Goal: Transaction & Acquisition: Purchase product/service

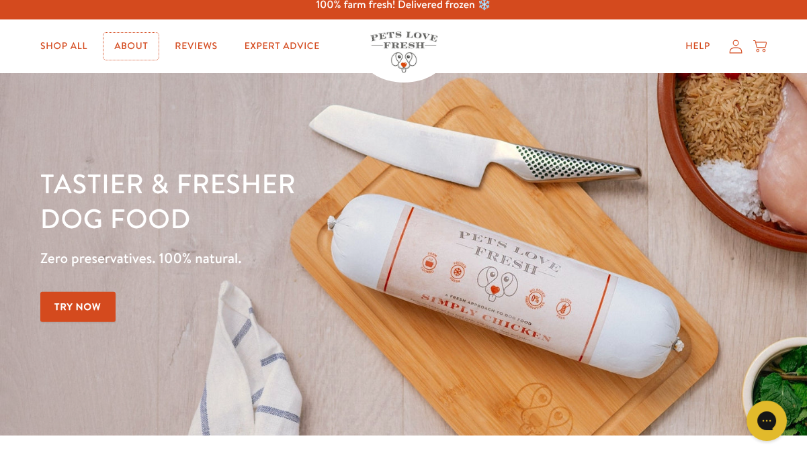
click at [128, 48] on link "About" at bounding box center [130, 46] width 55 height 27
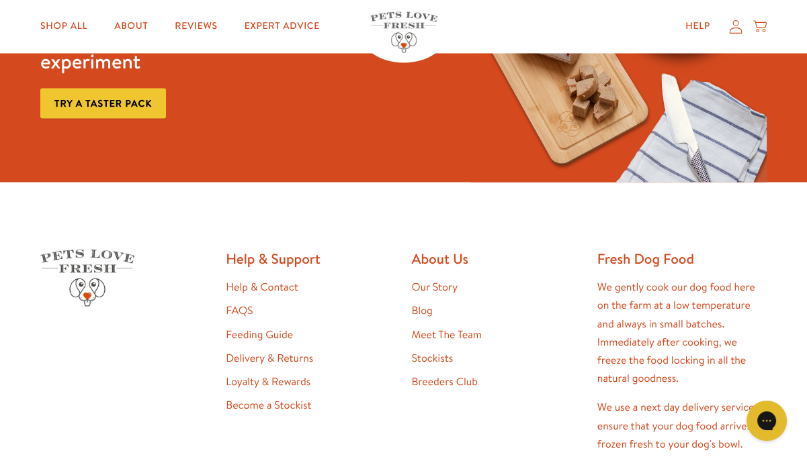
scroll to position [3442, 0]
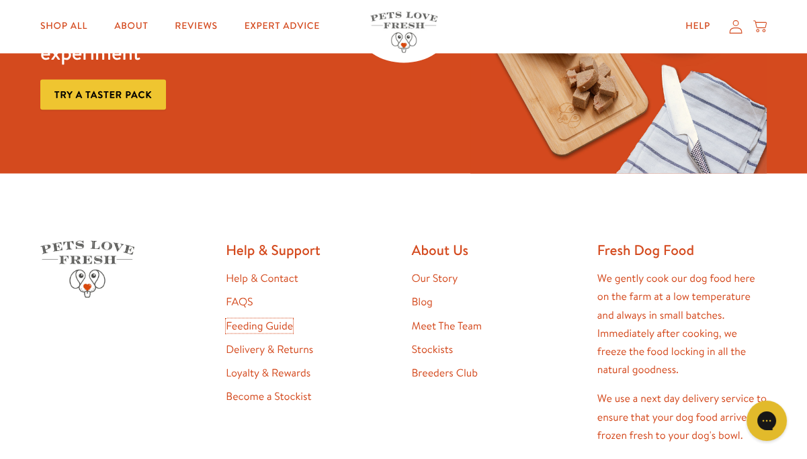
click at [282, 318] on link "Feeding Guide" at bounding box center [259, 325] width 67 height 15
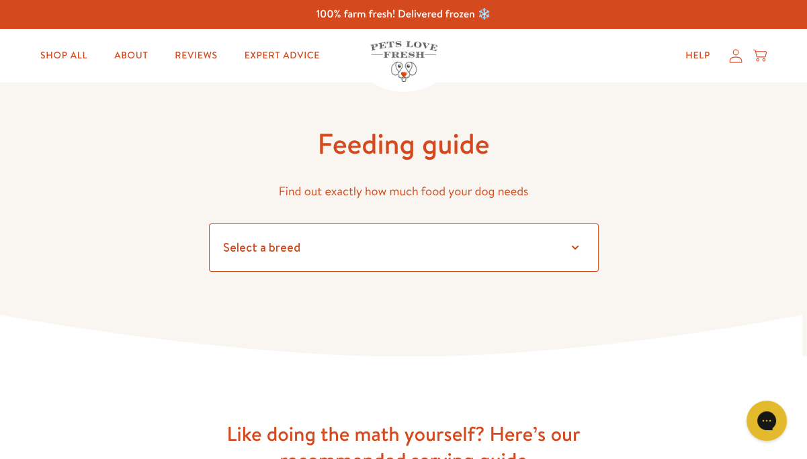
click at [572, 249] on select "Select a breed Affenpinscher Afghan hound Airedale terrier Akita Alaskan Malamu…" at bounding box center [404, 248] width 390 height 48
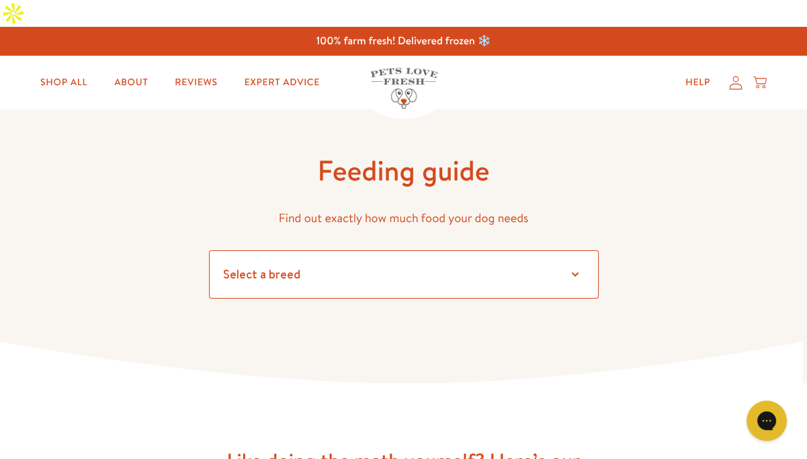
select select "35"
click at [209, 251] on select "Select a breed Affenpinscher Afghan hound Airedale terrier Akita Alaskan Malamu…" at bounding box center [404, 275] width 390 height 48
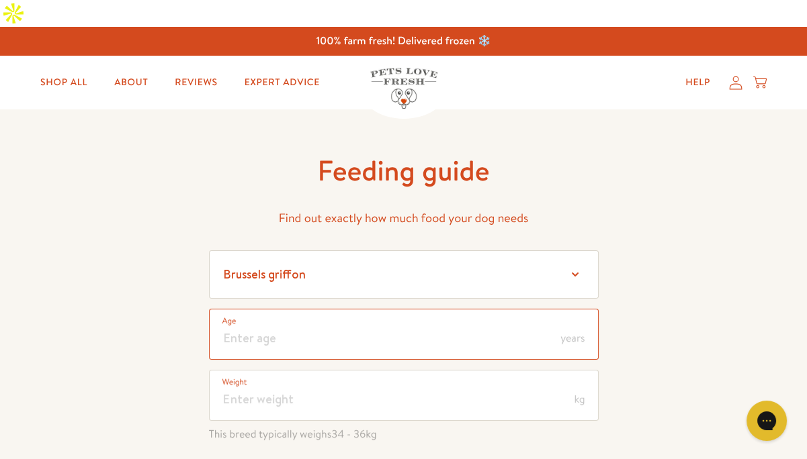
click at [398, 309] on input "number" at bounding box center [404, 334] width 390 height 51
type input "14"
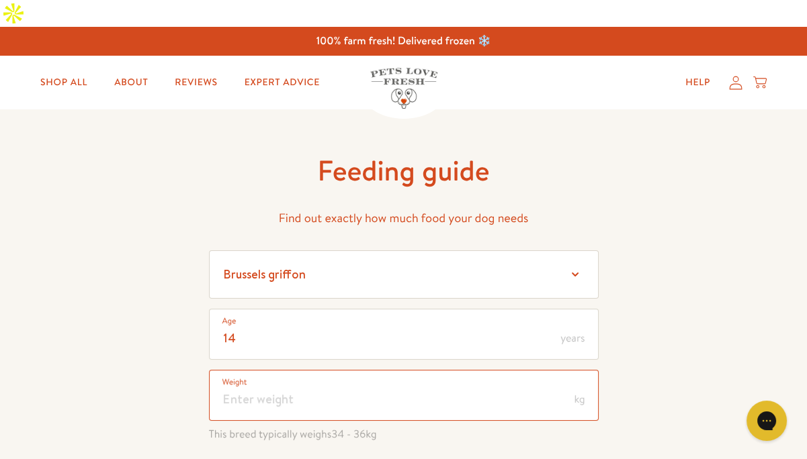
click at [345, 370] on input "number" at bounding box center [404, 395] width 390 height 51
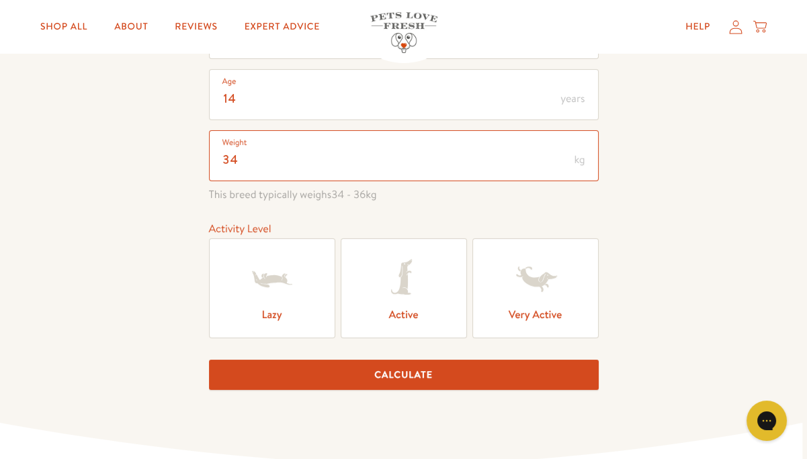
scroll to position [242, 0]
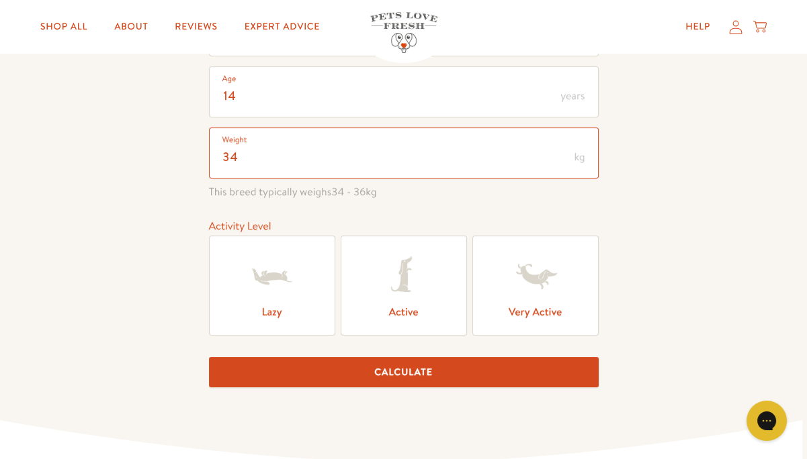
type input "34"
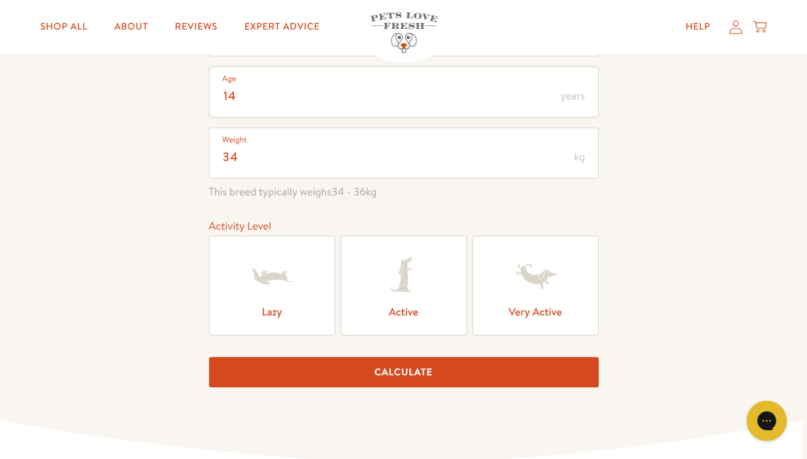
click at [296, 257] on icon at bounding box center [272, 277] width 54 height 54
click at [0, 0] on input "Lazy" at bounding box center [0, 0] width 0 height 0
click at [422, 357] on button "Calculate" at bounding box center [404, 372] width 390 height 30
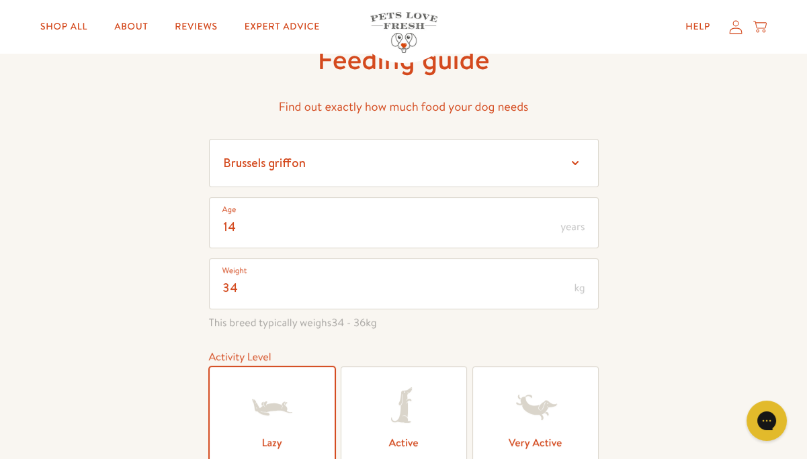
scroll to position [0, 0]
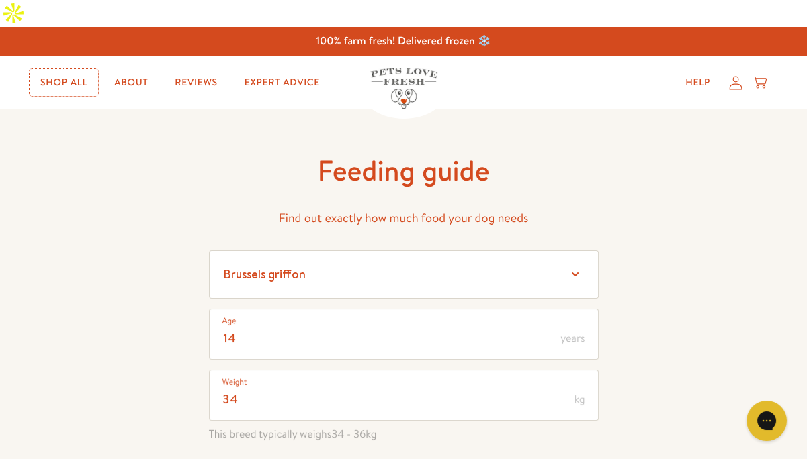
click at [89, 69] on link "Shop All" at bounding box center [64, 82] width 69 height 27
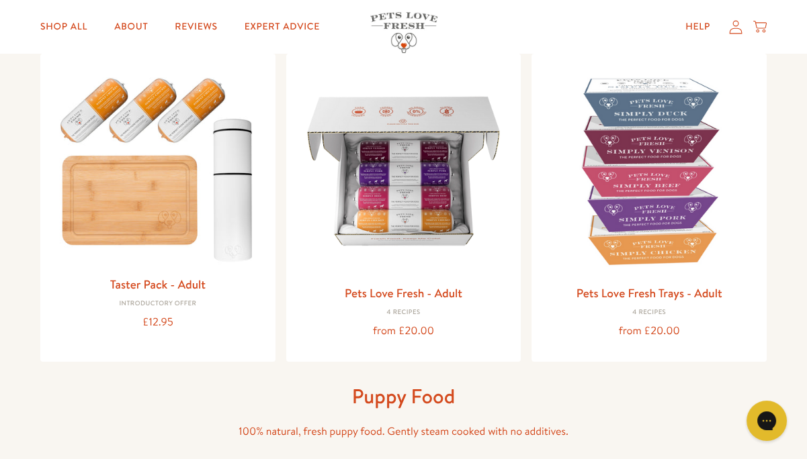
scroll to position [177, 0]
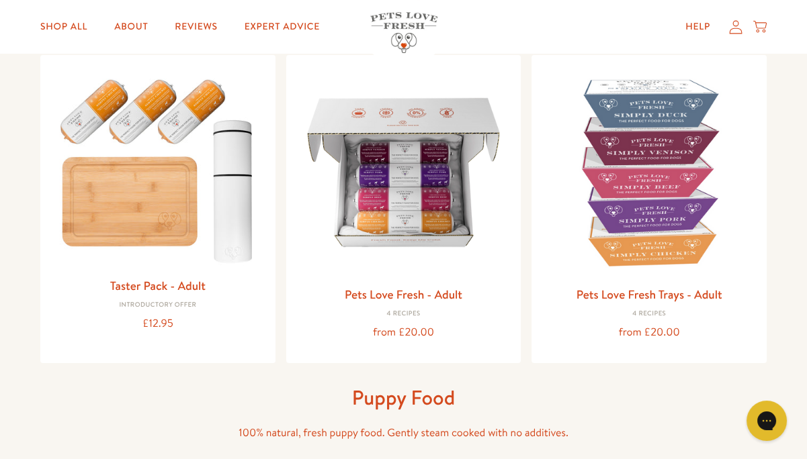
click at [402, 144] on img at bounding box center [404, 173] width 214 height 214
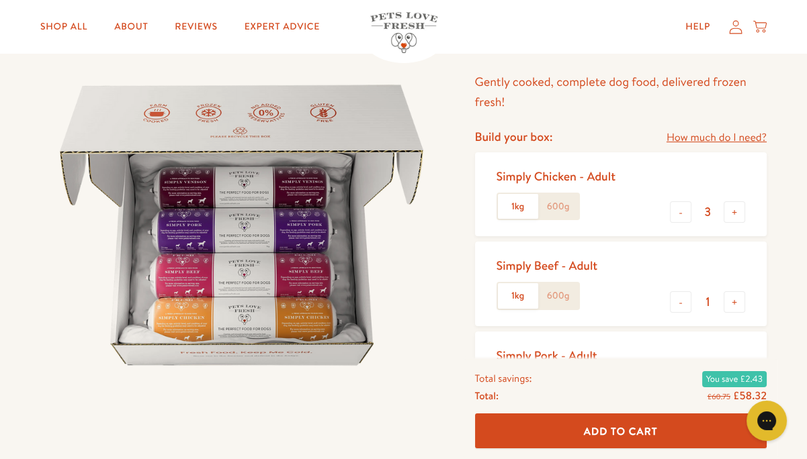
scroll to position [126, 0]
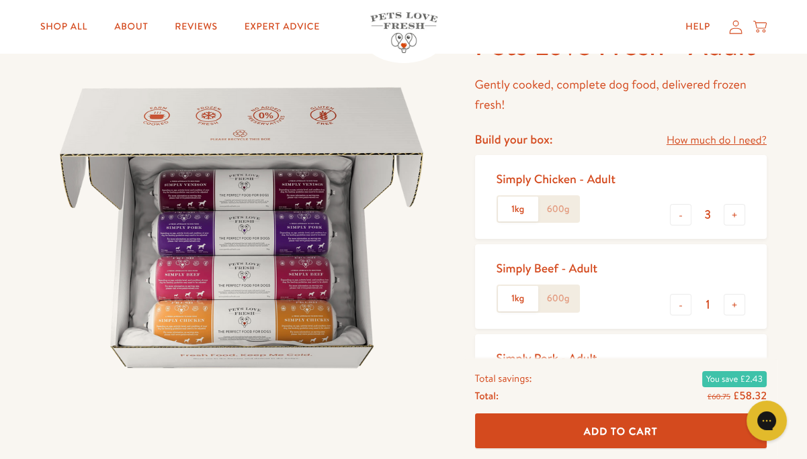
click at [680, 204] on button "-" at bounding box center [680, 214] width 21 height 21
type input "1"
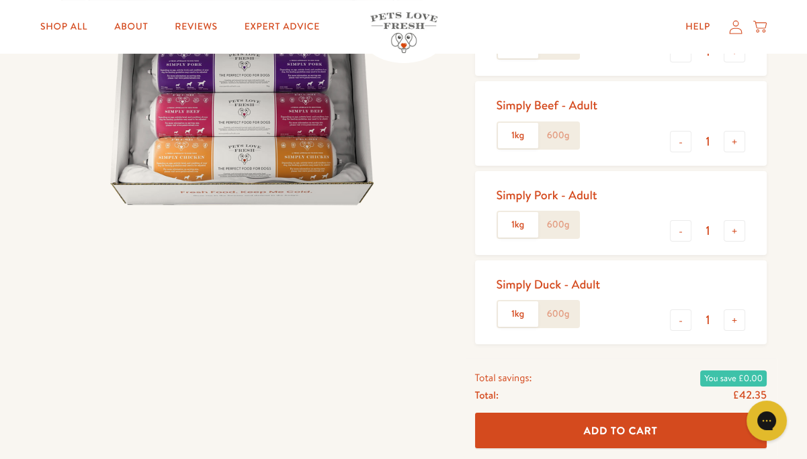
scroll to position [354, 0]
